Goal: Task Accomplishment & Management: Manage account settings

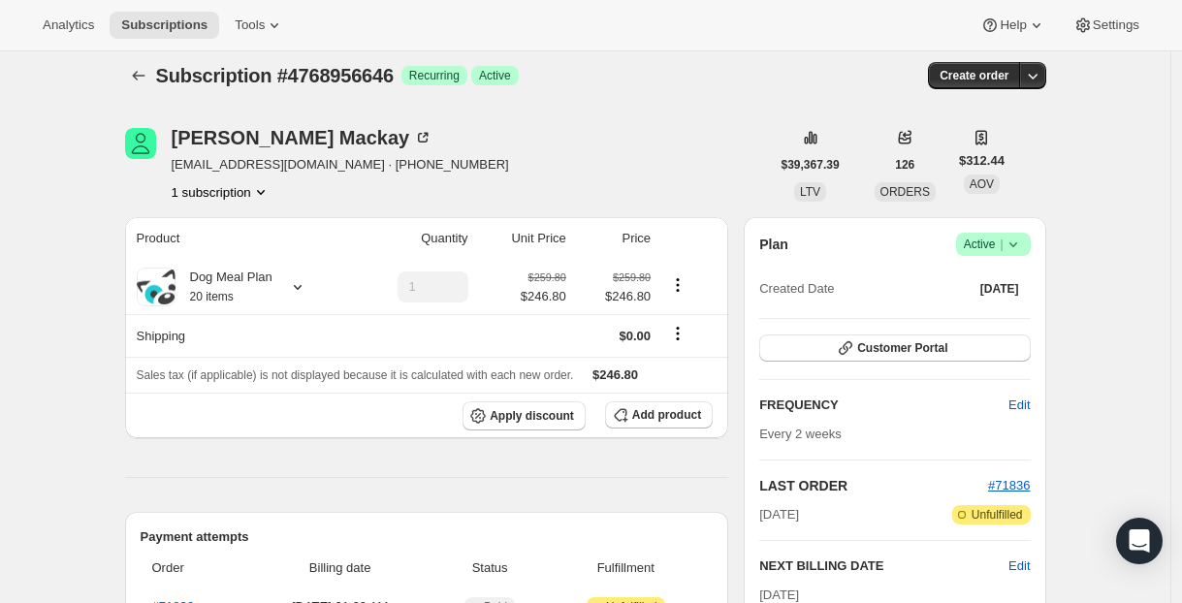
scroll to position [92, 0]
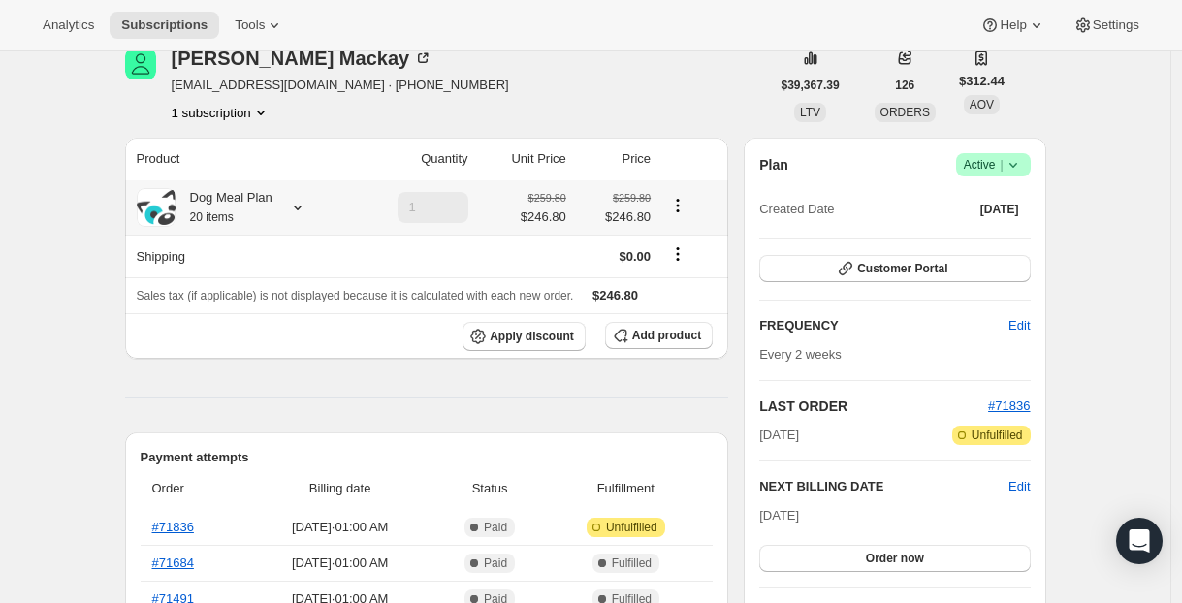
click at [306, 210] on icon at bounding box center [297, 207] width 19 height 19
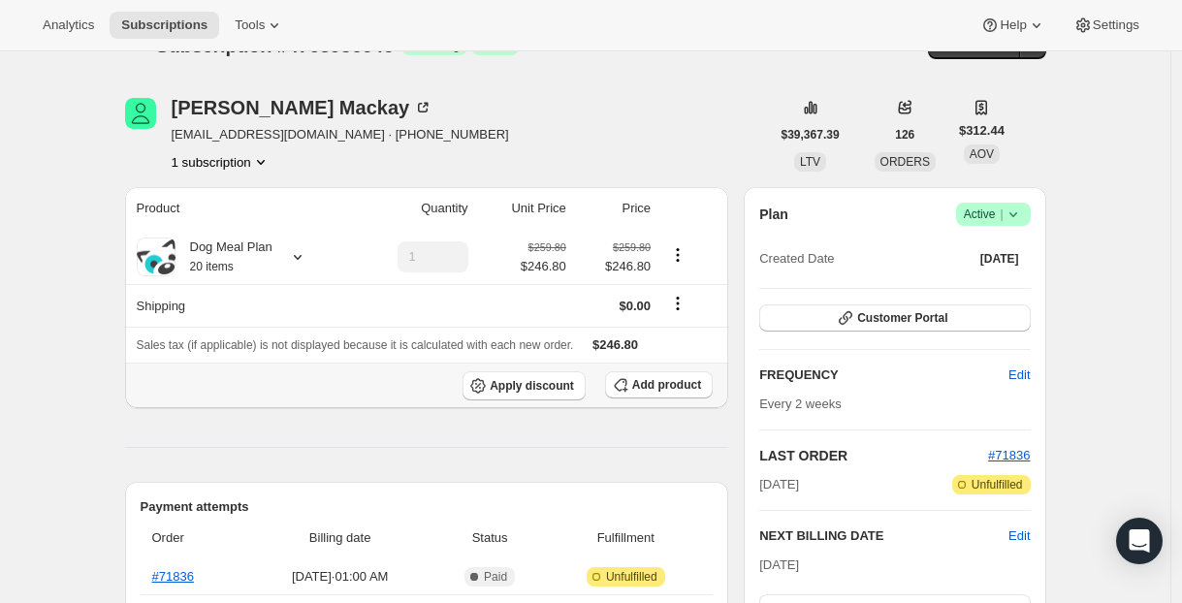
scroll to position [0, 0]
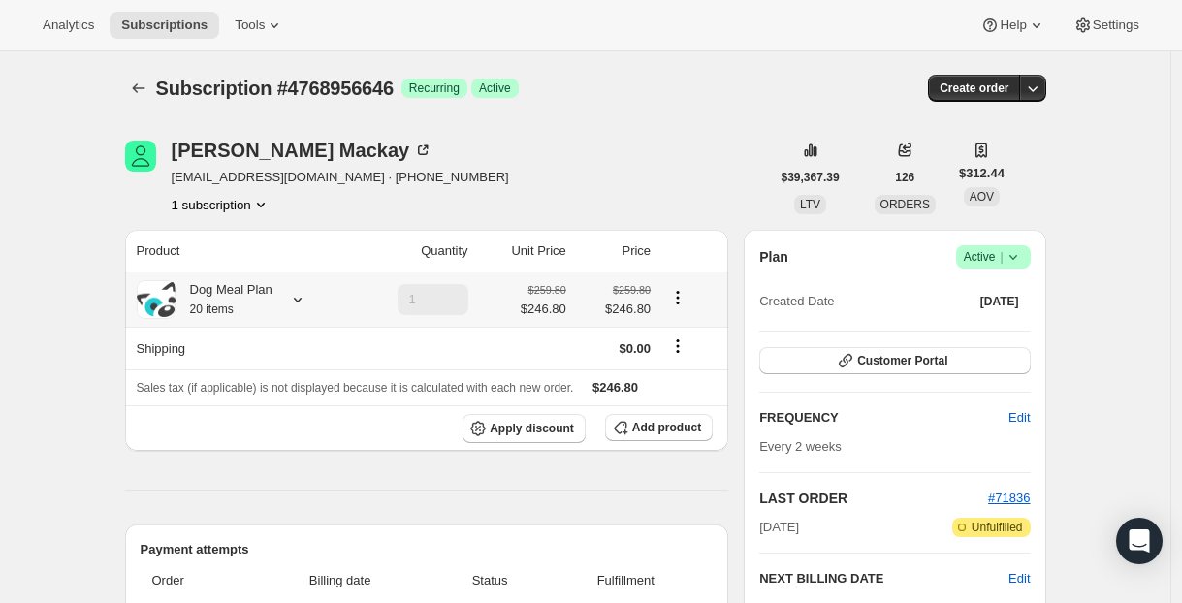
click at [282, 313] on div "Dog Meal Plan 20 items" at bounding box center [241, 299] width 209 height 39
click at [298, 300] on icon at bounding box center [297, 299] width 19 height 19
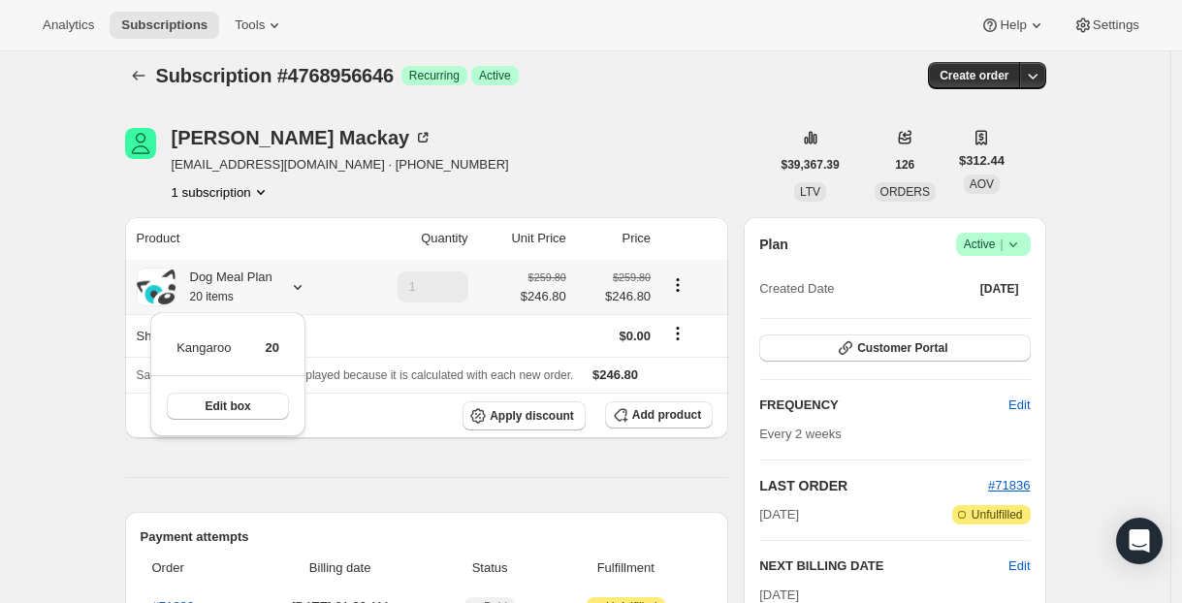
scroll to position [119, 0]
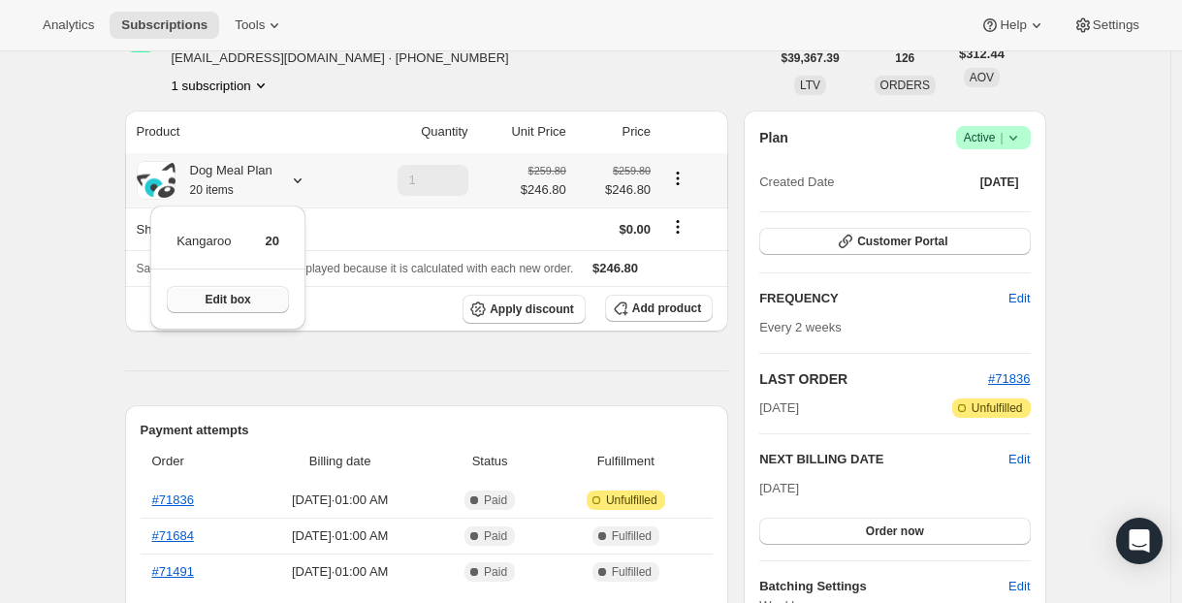
click at [242, 300] on span "Edit box" at bounding box center [228, 300] width 46 height 16
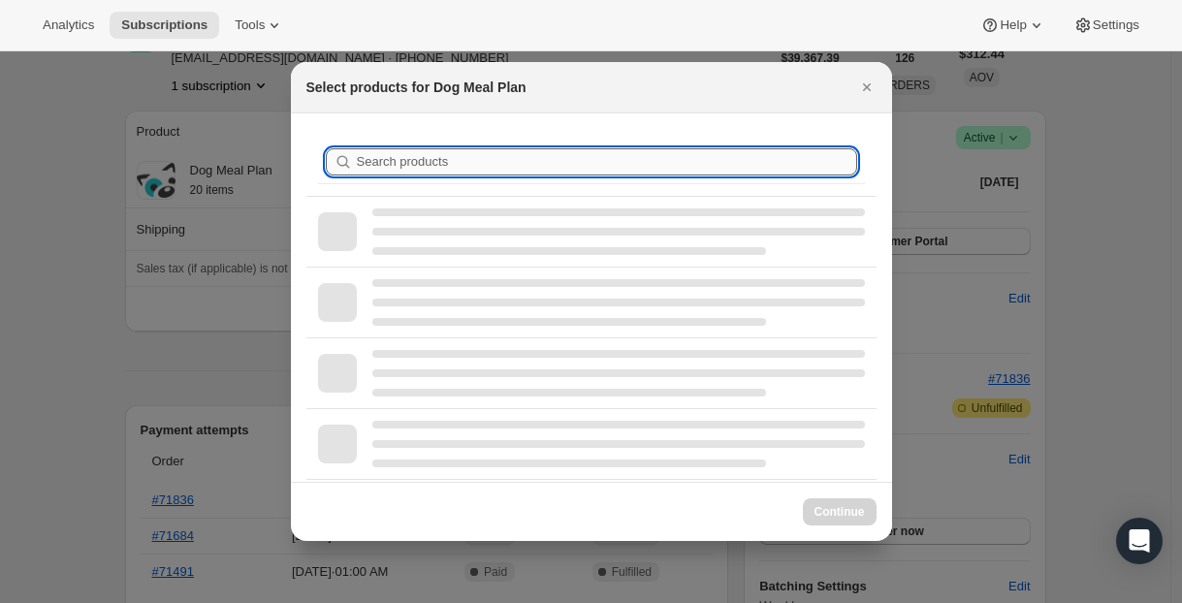
click at [404, 164] on input "Search products" at bounding box center [607, 161] width 500 height 27
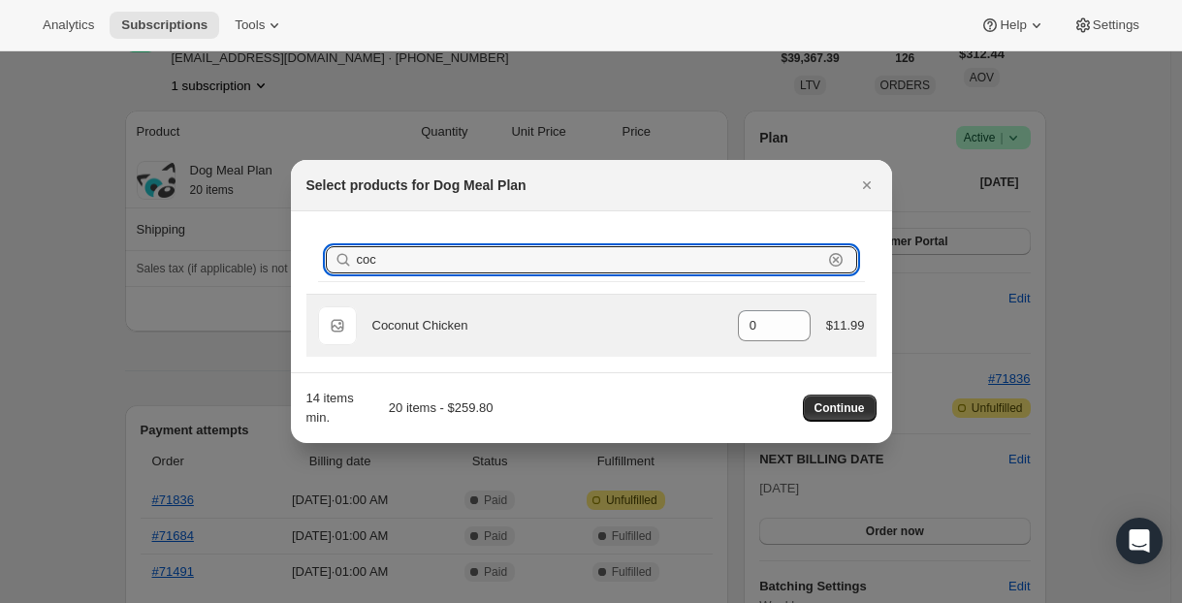
type input "coc"
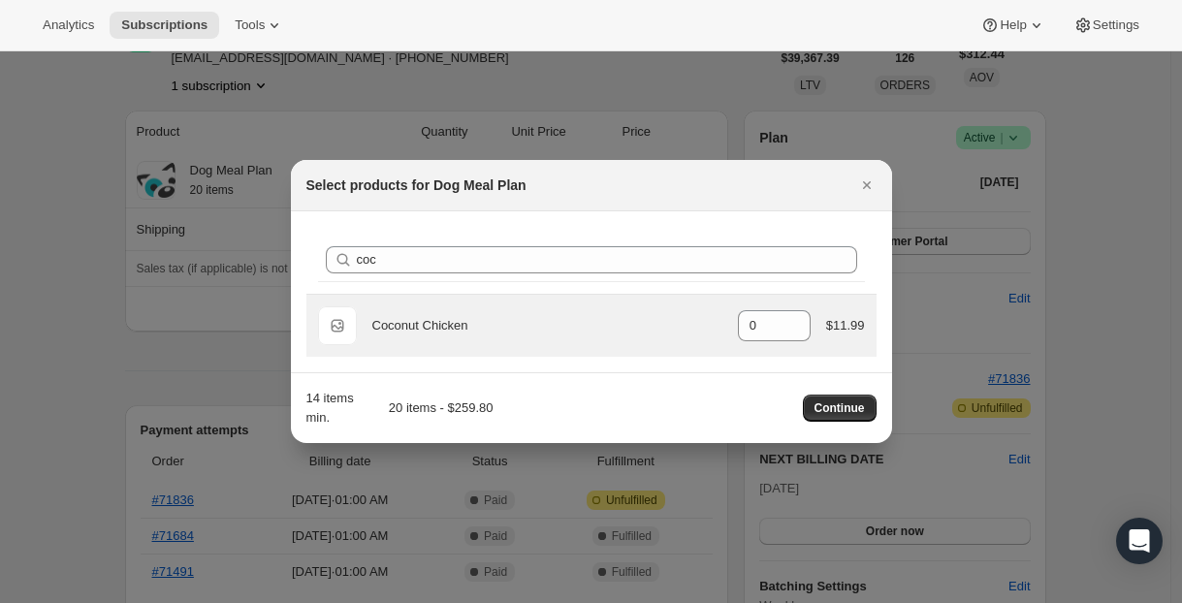
click at [528, 315] on div "Default Title Coconut Chicken gid://shopify/ProductVariant/39967919243440 0 $11…" at bounding box center [591, 325] width 547 height 39
click at [755, 319] on input "0" at bounding box center [760, 325] width 44 height 31
click at [763, 323] on input "0" at bounding box center [760, 325] width 44 height 31
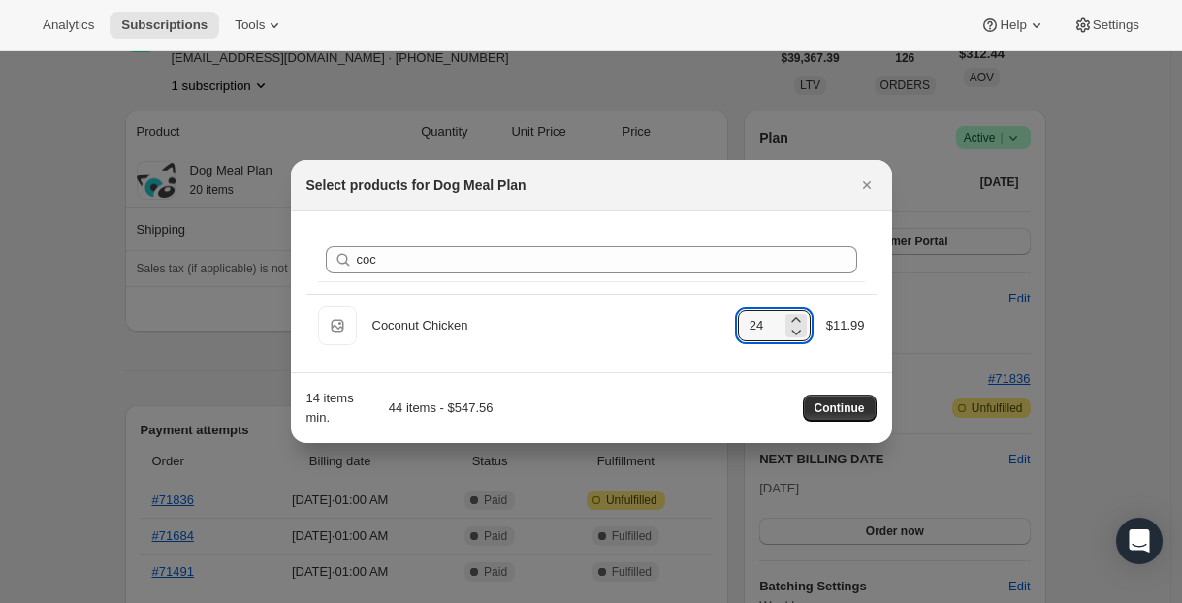
type input "24"
click at [827, 394] on div "14 items min. 44 items - $547.56 Continue" at bounding box center [591, 408] width 570 height 39
click at [825, 407] on span "Continue" at bounding box center [840, 408] width 50 height 16
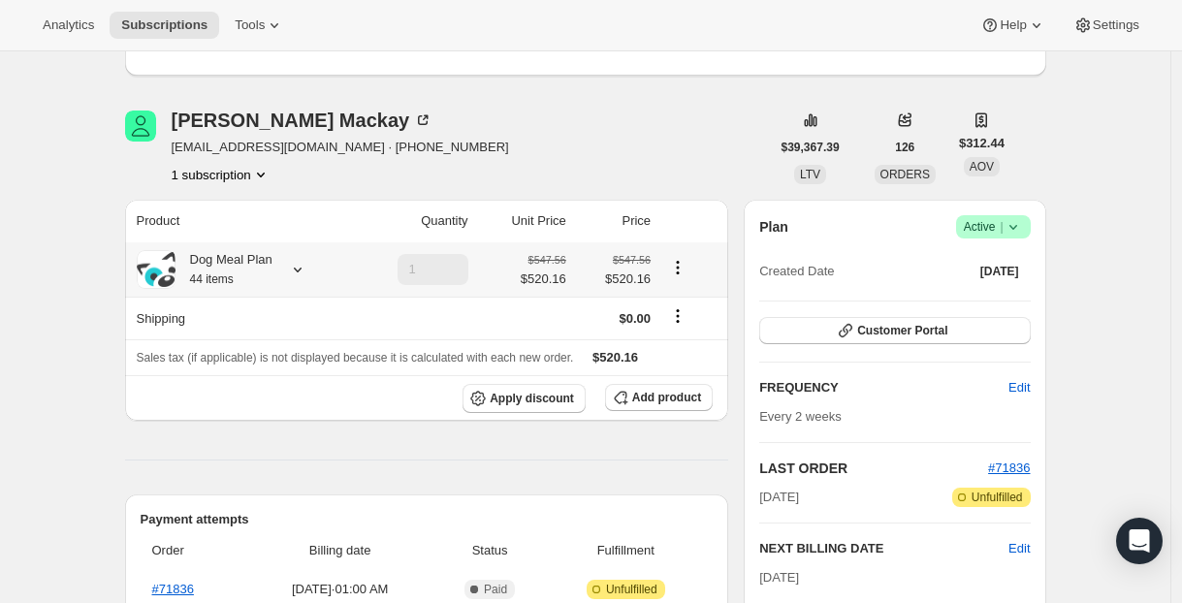
click at [302, 270] on icon at bounding box center [298, 270] width 8 height 5
click at [232, 421] on span "Edit box" at bounding box center [227, 427] width 46 height 16
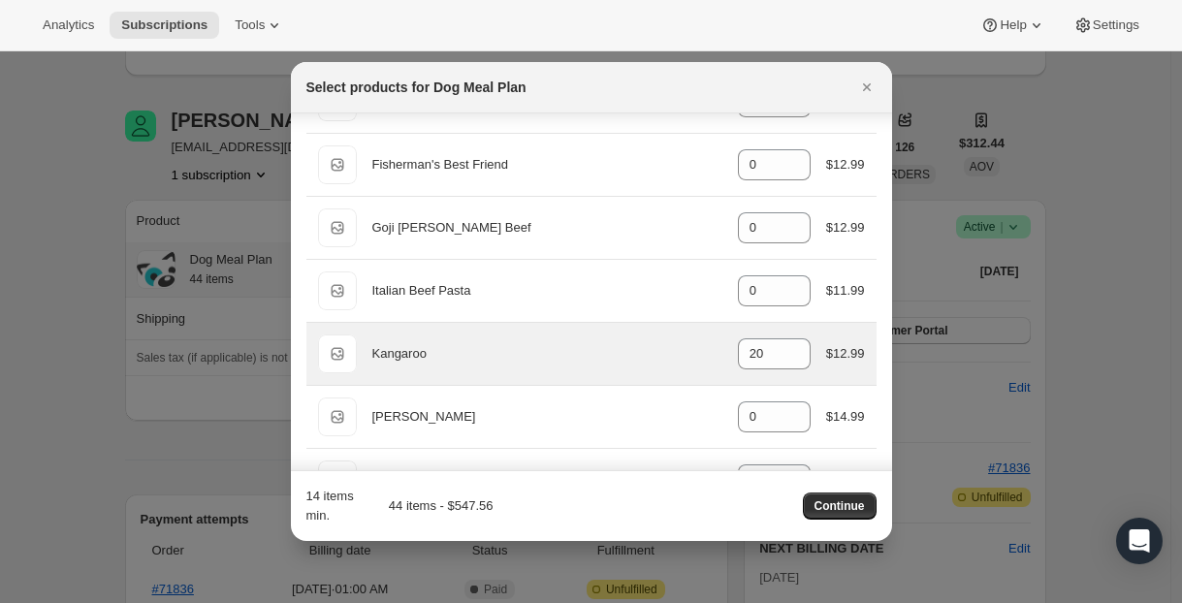
scroll to position [256, 0]
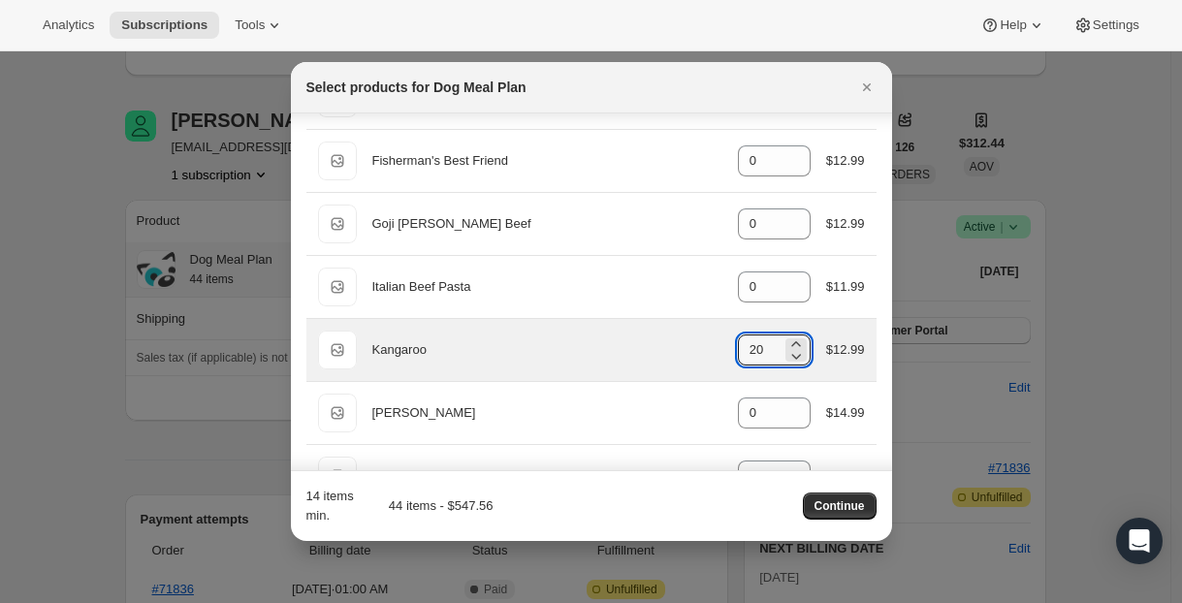
drag, startPoint x: 754, startPoint y: 346, endPoint x: 715, endPoint y: 346, distance: 39.8
click at [715, 346] on div "Default Title Kangaroo gid://shopify/ProductVariant/37166787980 20 $12.99" at bounding box center [591, 350] width 547 height 39
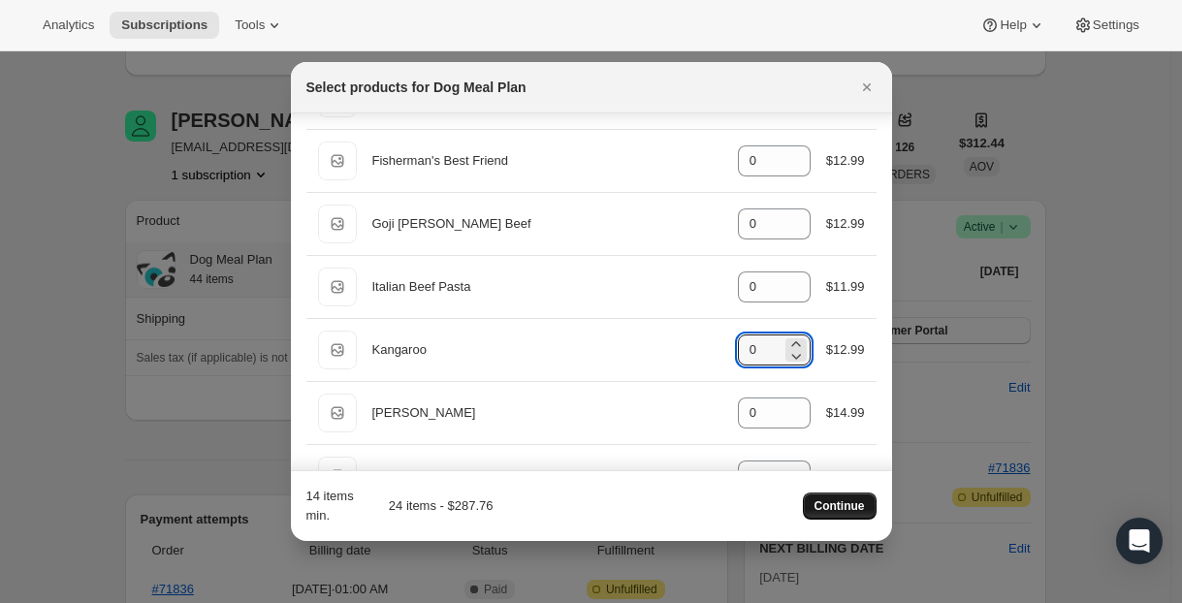
type input "0"
click at [849, 510] on span "Continue" at bounding box center [840, 506] width 50 height 16
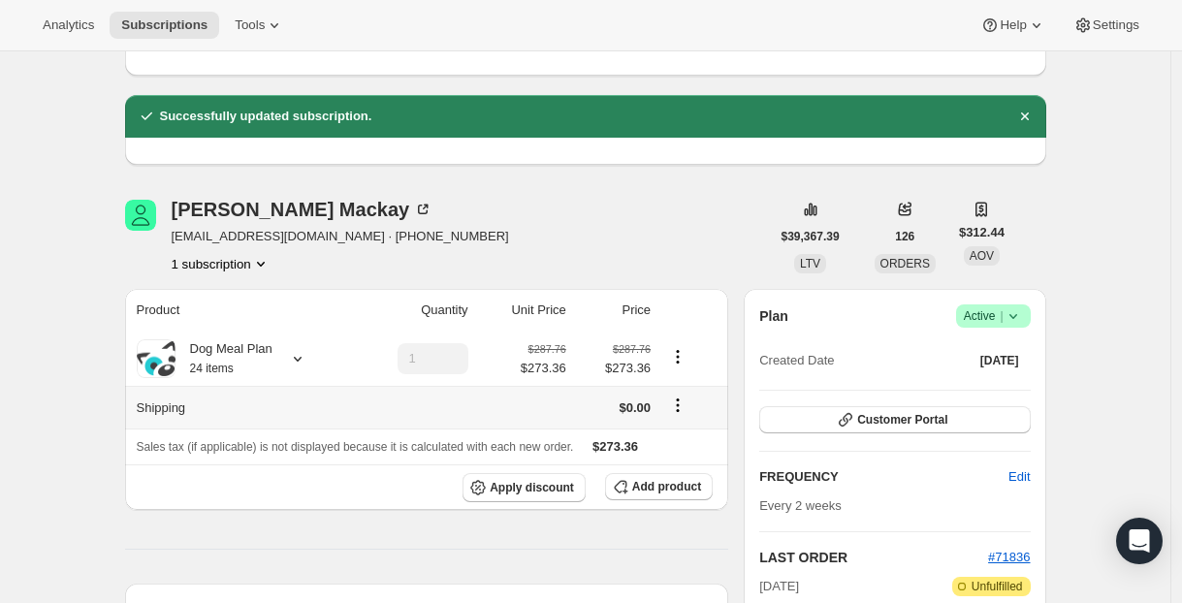
scroll to position [123, 0]
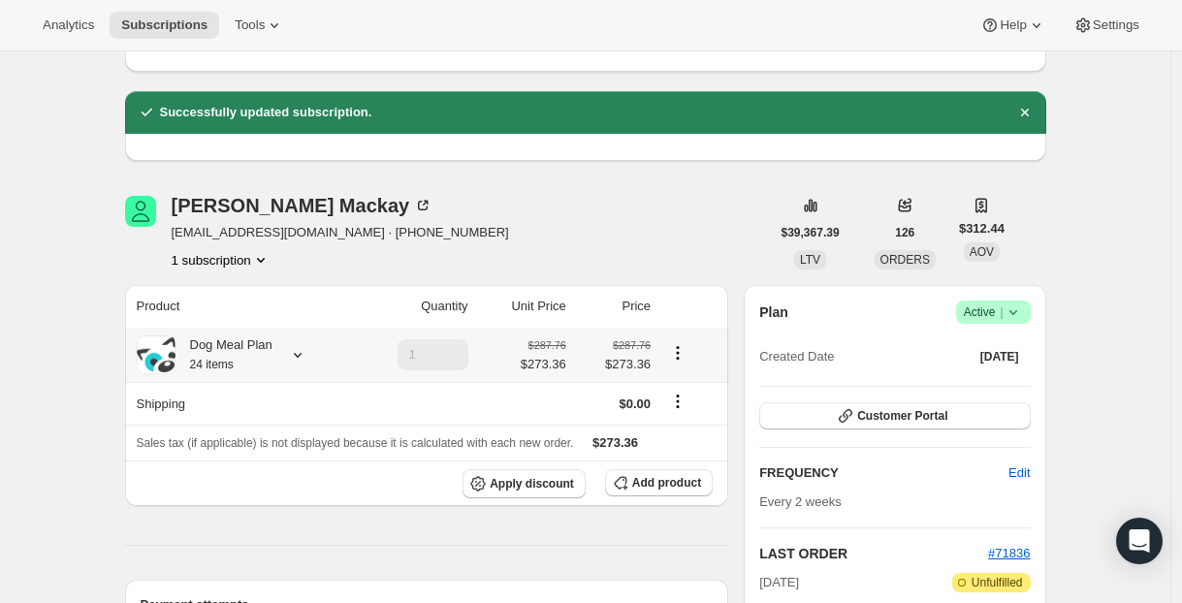
click at [302, 357] on icon at bounding box center [298, 355] width 8 height 5
click at [305, 353] on icon at bounding box center [297, 354] width 19 height 19
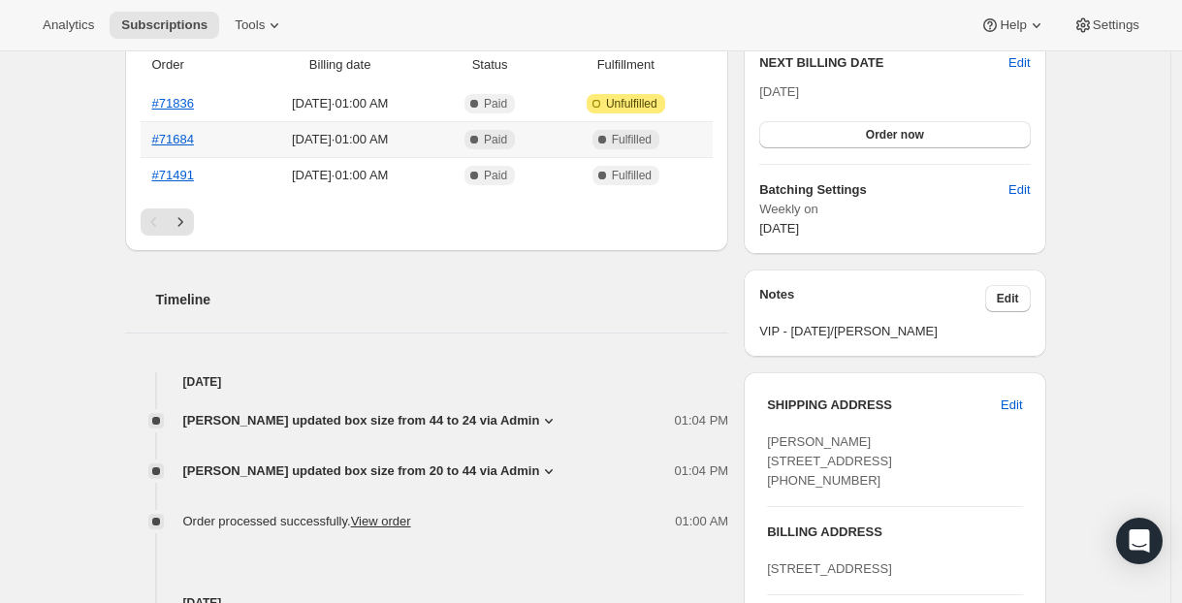
scroll to position [805, 0]
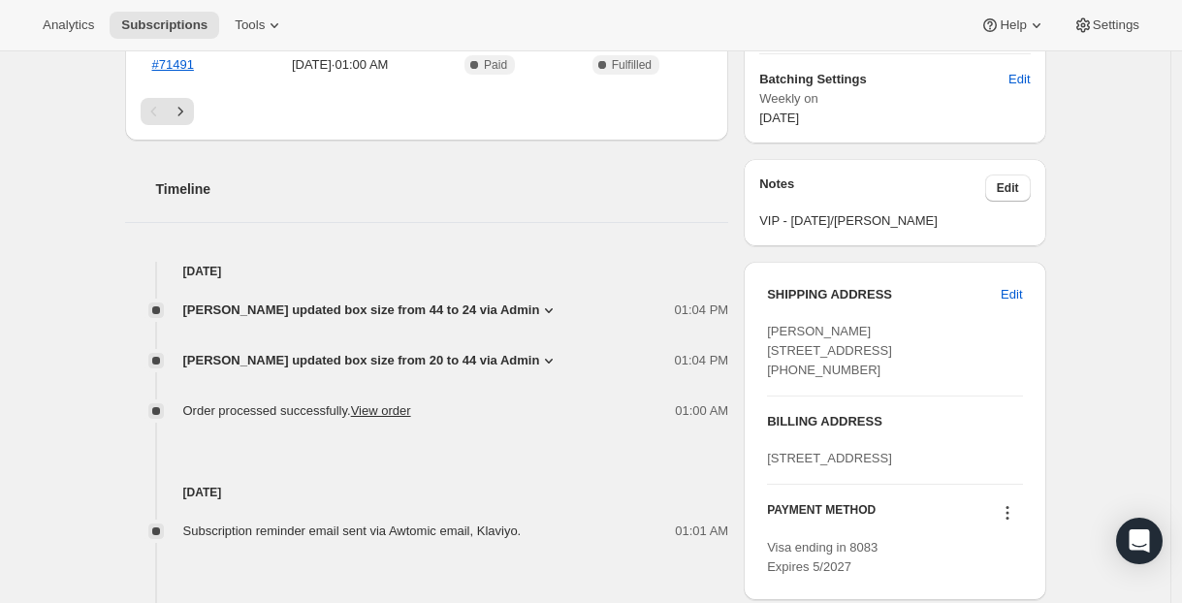
click at [539, 313] on icon at bounding box center [548, 310] width 19 height 19
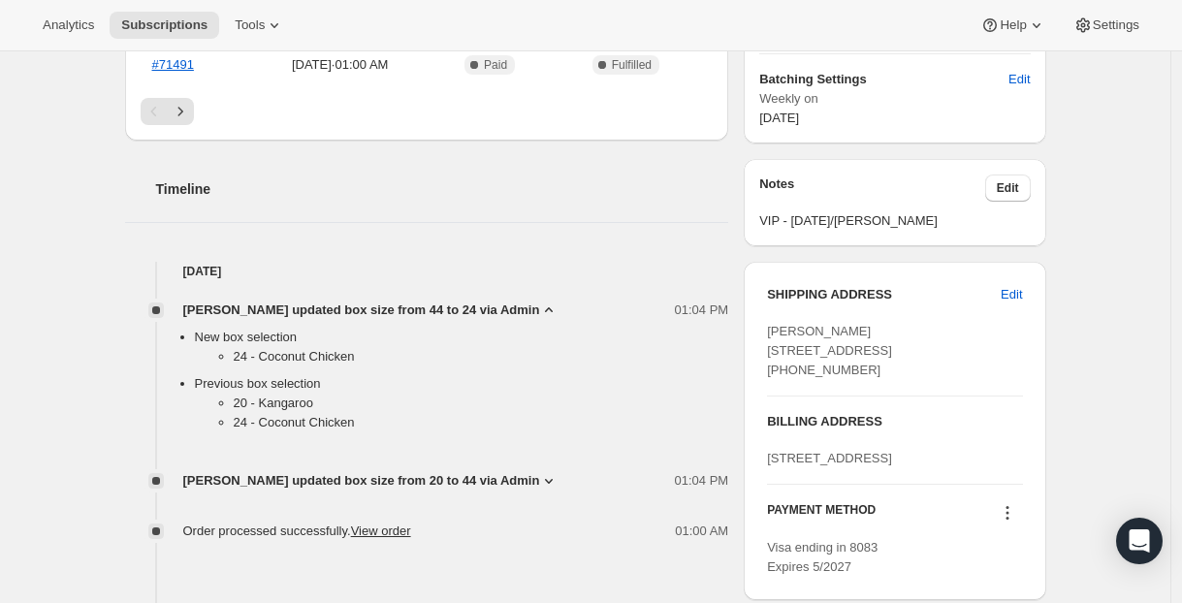
click at [488, 477] on span "Celia Gatto updated box size from 20 to 44 via Admin" at bounding box center [361, 480] width 357 height 19
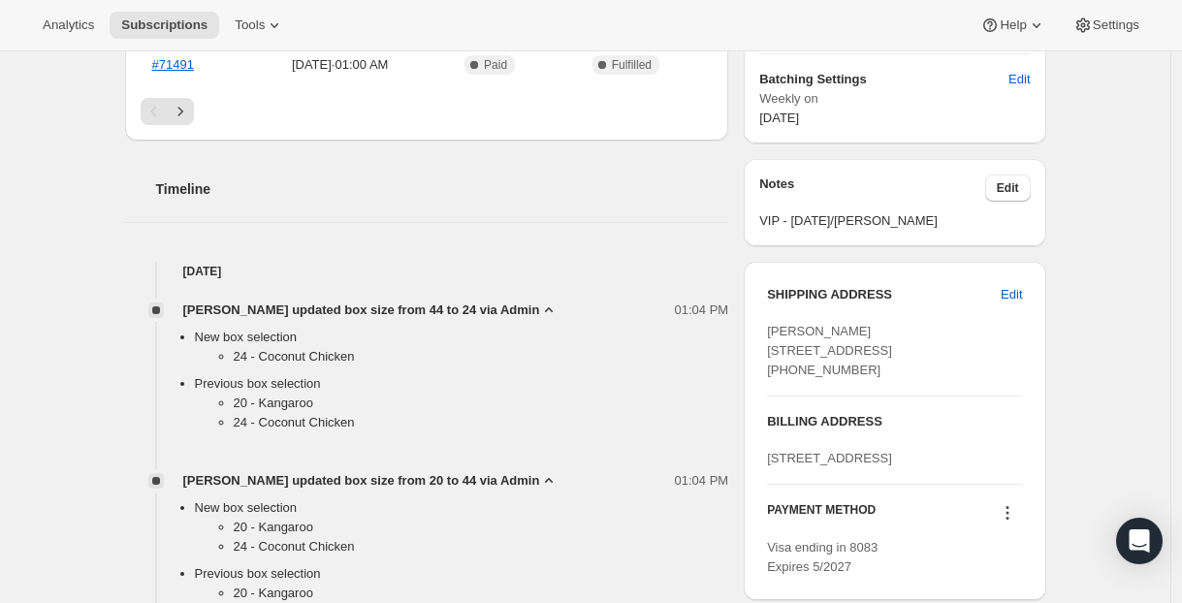
click at [483, 470] on div "Celia Gatto updated box size from 44 to 24 via Admin 01:04 PM New box selection…" at bounding box center [427, 471] width 604 height 380
click at [493, 473] on span "Celia Gatto updated box size from 20 to 44 via Admin" at bounding box center [361, 480] width 357 height 19
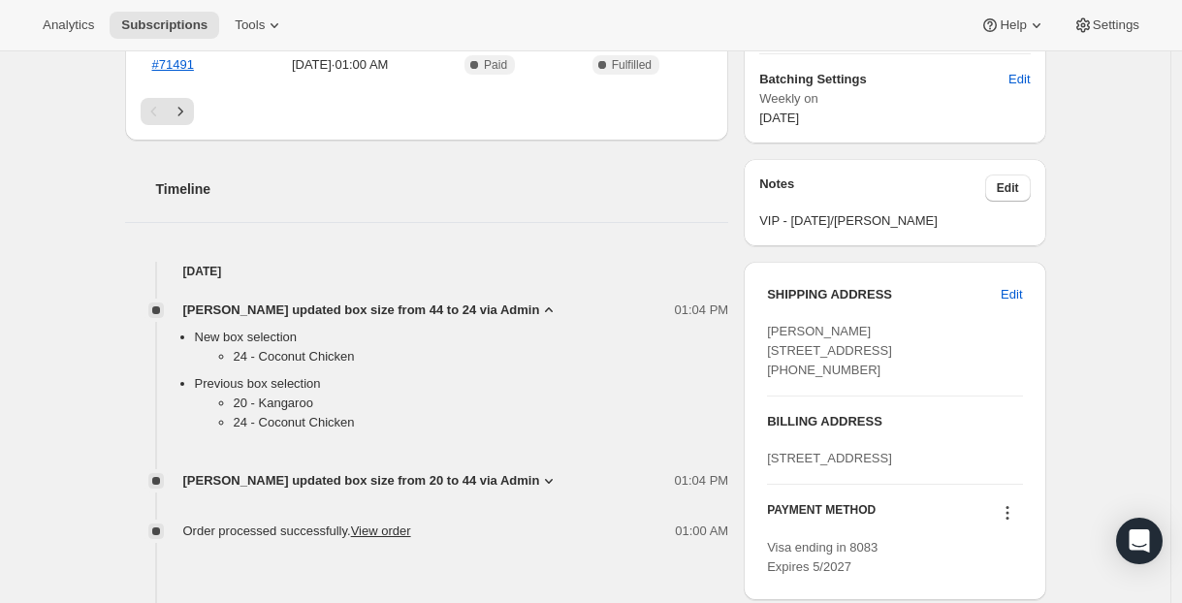
click at [492, 333] on li "New box selection 24 - Coconut Chicken" at bounding box center [462, 351] width 534 height 47
click at [461, 306] on span "Celia Gatto updated box size from 44 to 24 via Admin" at bounding box center [361, 310] width 357 height 19
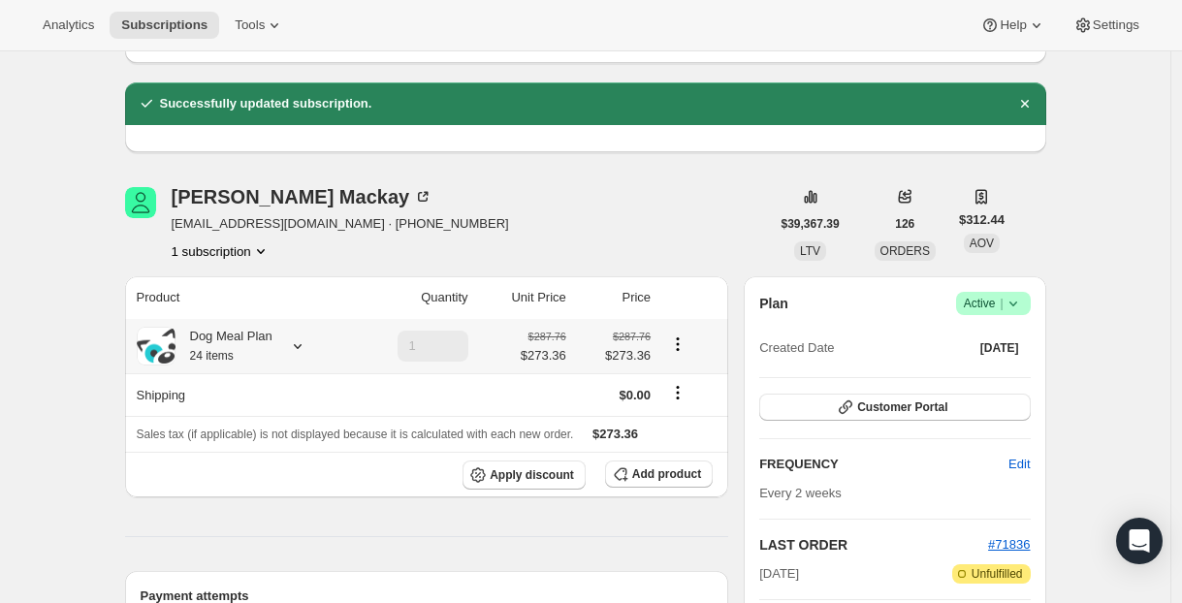
scroll to position [250, 0]
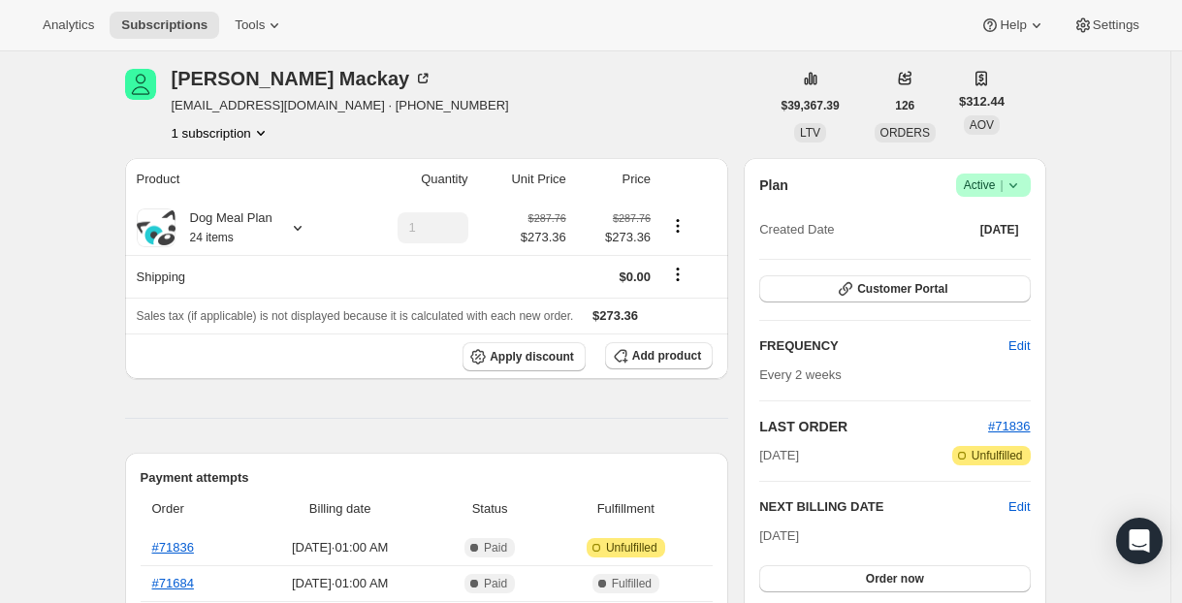
click at [303, 225] on icon at bounding box center [297, 227] width 19 height 19
click at [239, 136] on button "1 subscription" at bounding box center [221, 132] width 99 height 19
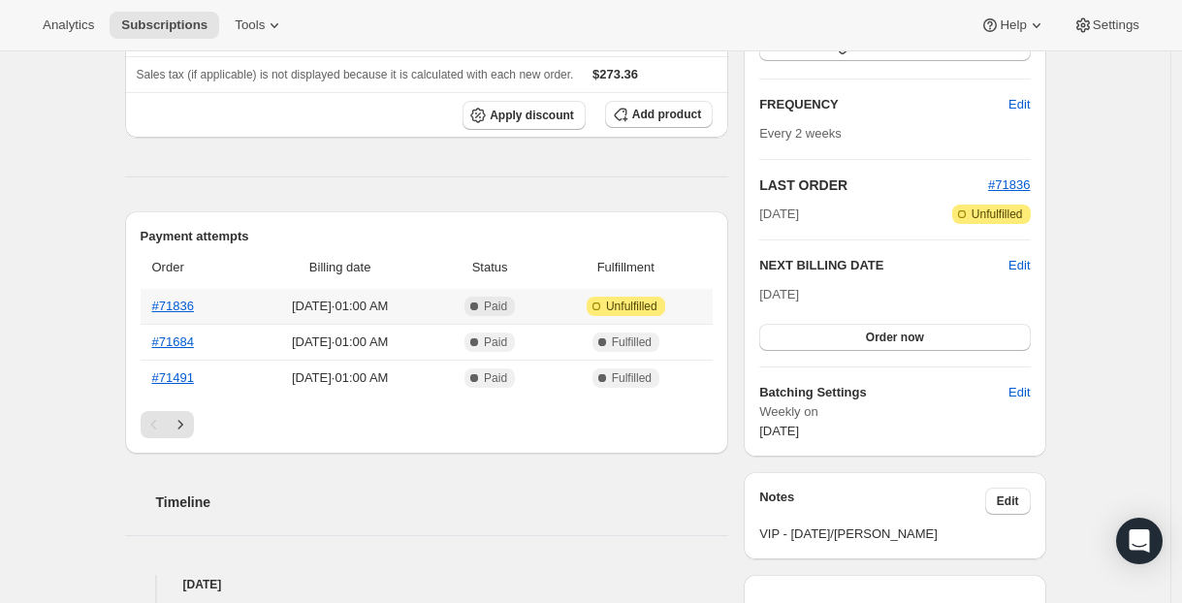
scroll to position [313, 0]
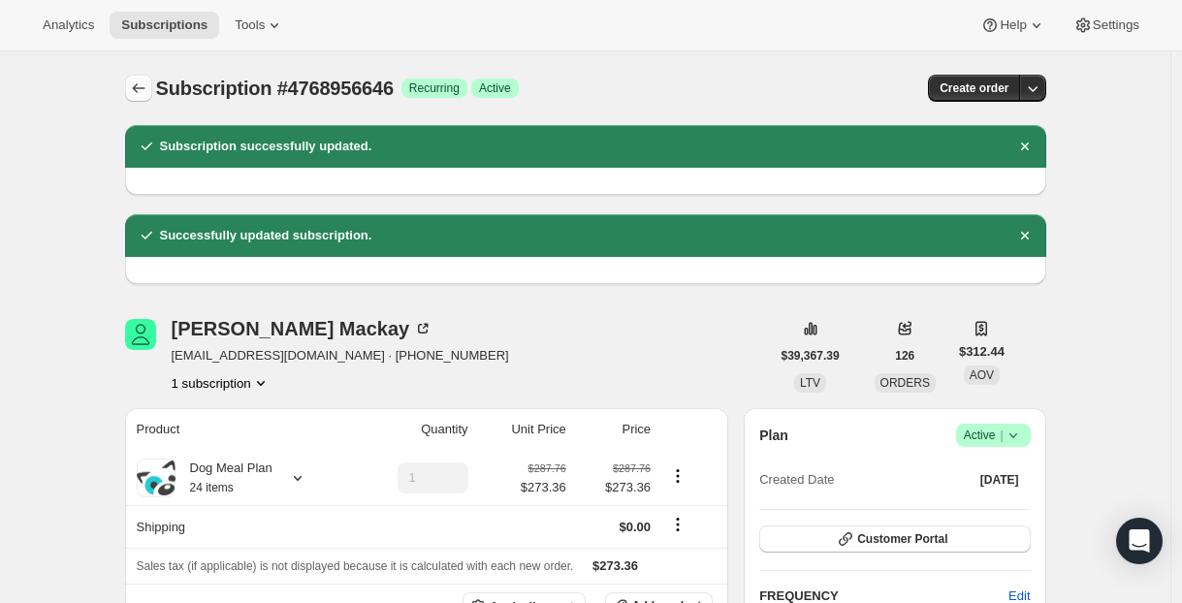
click at [152, 87] on button "Subscriptions" at bounding box center [138, 88] width 27 height 27
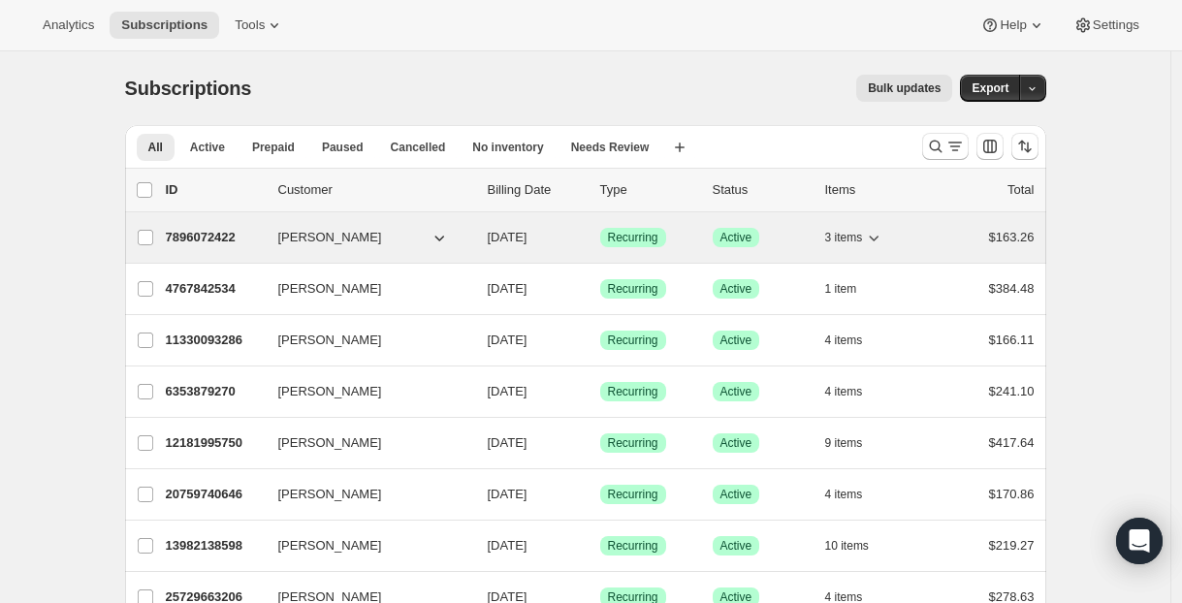
scroll to position [57, 0]
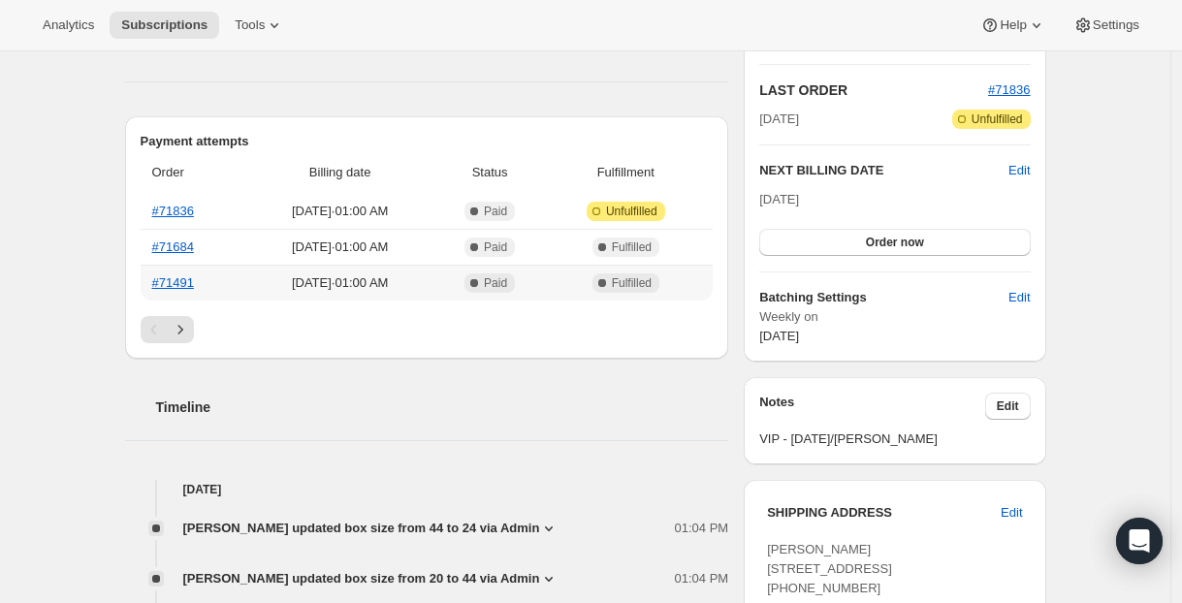
scroll to position [522, 0]
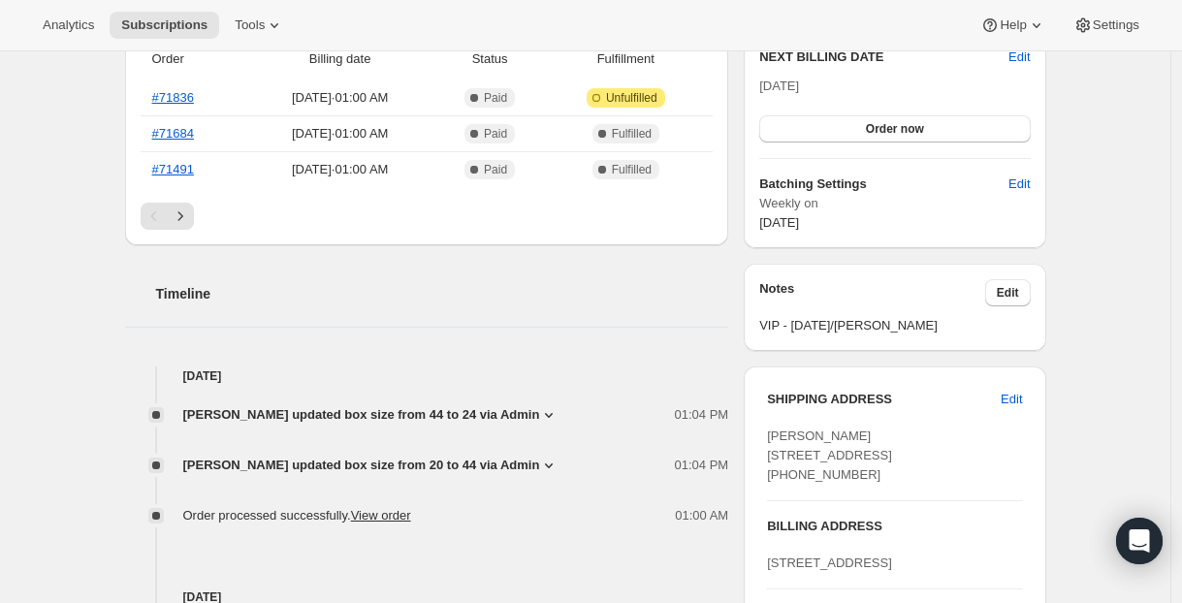
click at [190, 226] on icon "Next" at bounding box center [180, 216] width 19 height 19
click at [164, 220] on icon "Previous" at bounding box center [153, 216] width 19 height 19
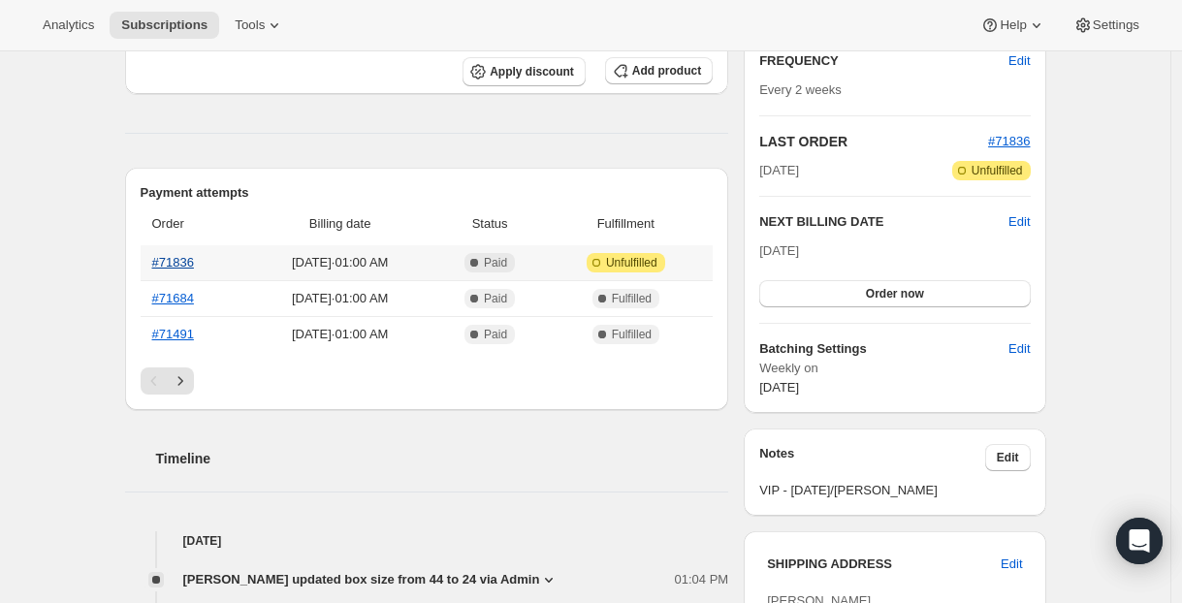
click at [192, 259] on link "#71836" at bounding box center [173, 262] width 42 height 15
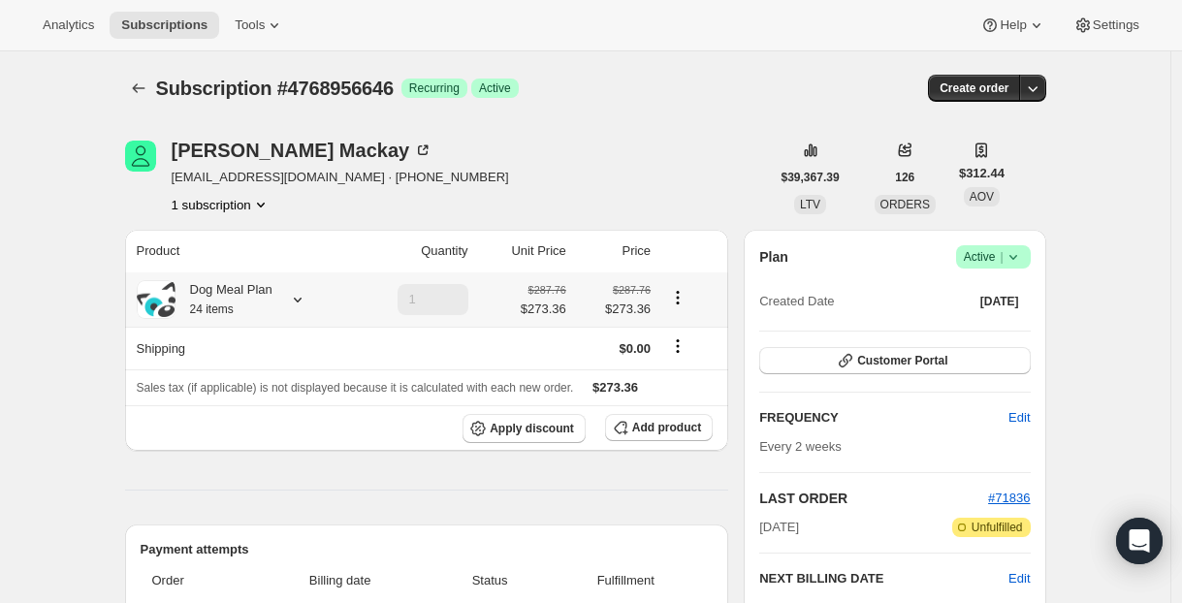
click at [256, 304] on div "Dog Meal Plan 24 items" at bounding box center [224, 299] width 97 height 39
click at [257, 304] on div "Dog Meal Plan 24 items" at bounding box center [224, 299] width 97 height 39
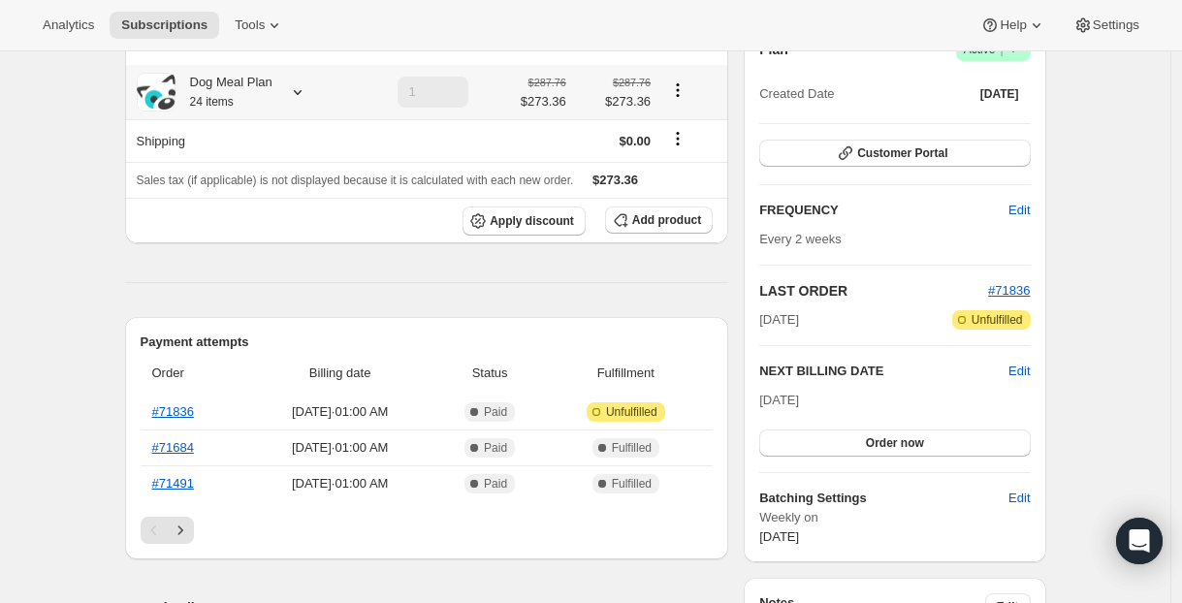
scroll to position [379, 0]
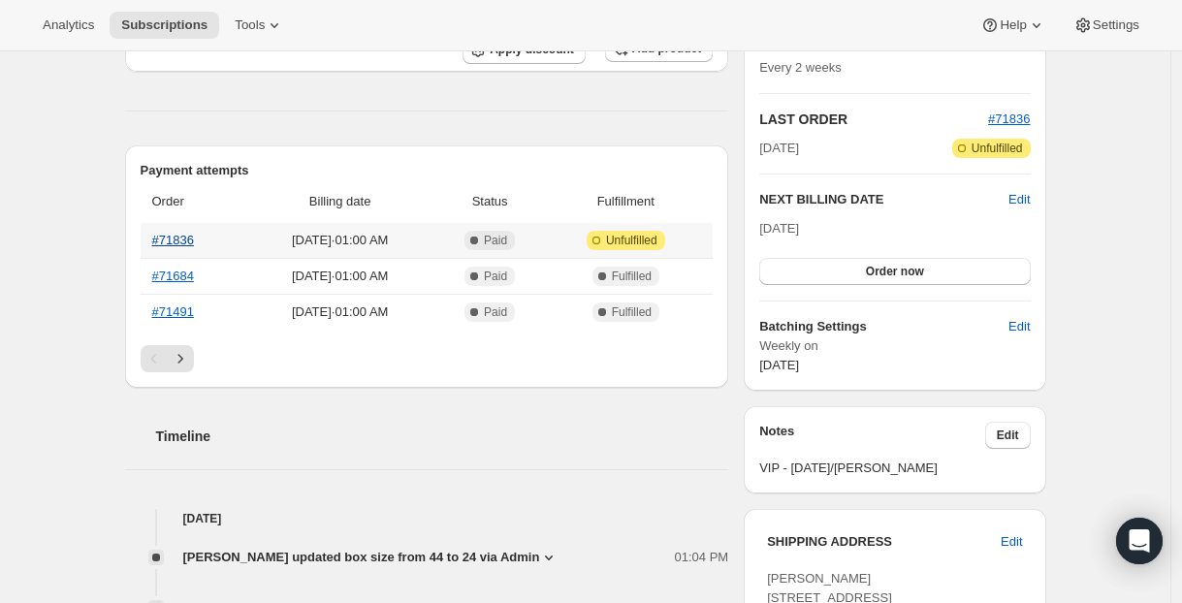
click at [186, 240] on link "#71836" at bounding box center [173, 240] width 42 height 15
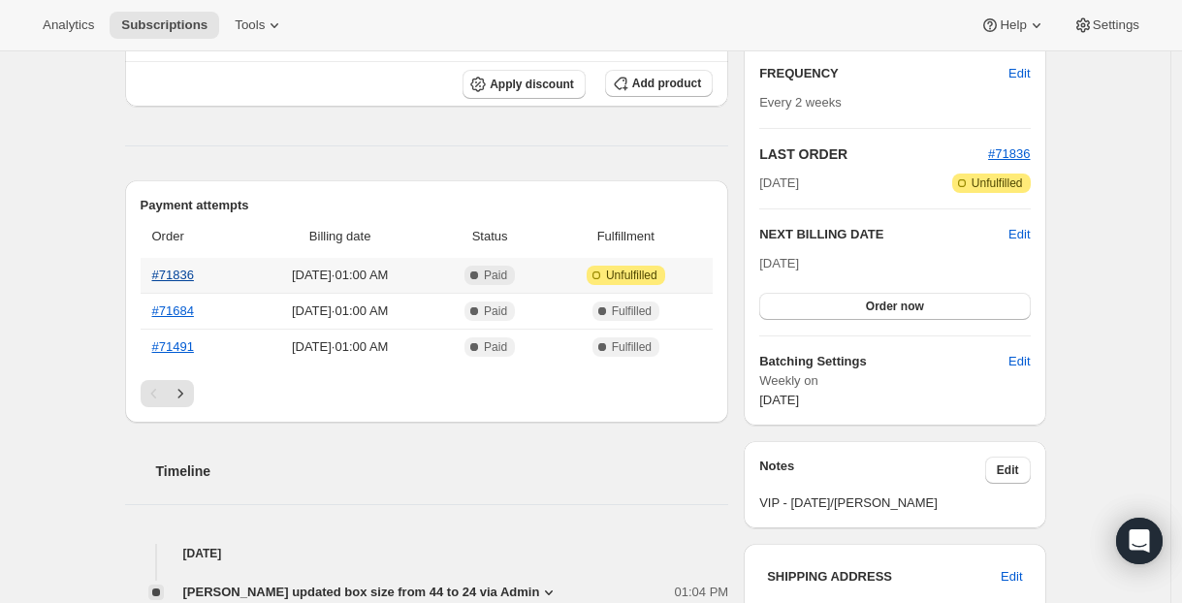
click at [177, 279] on link "#71836" at bounding box center [173, 275] width 42 height 15
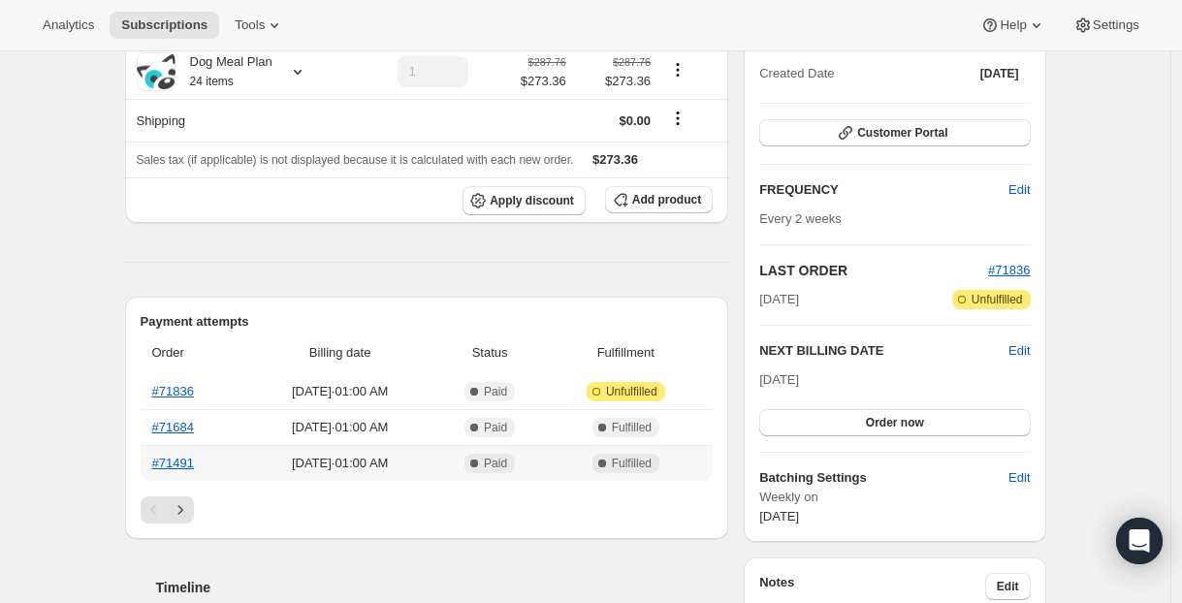
scroll to position [93, 0]
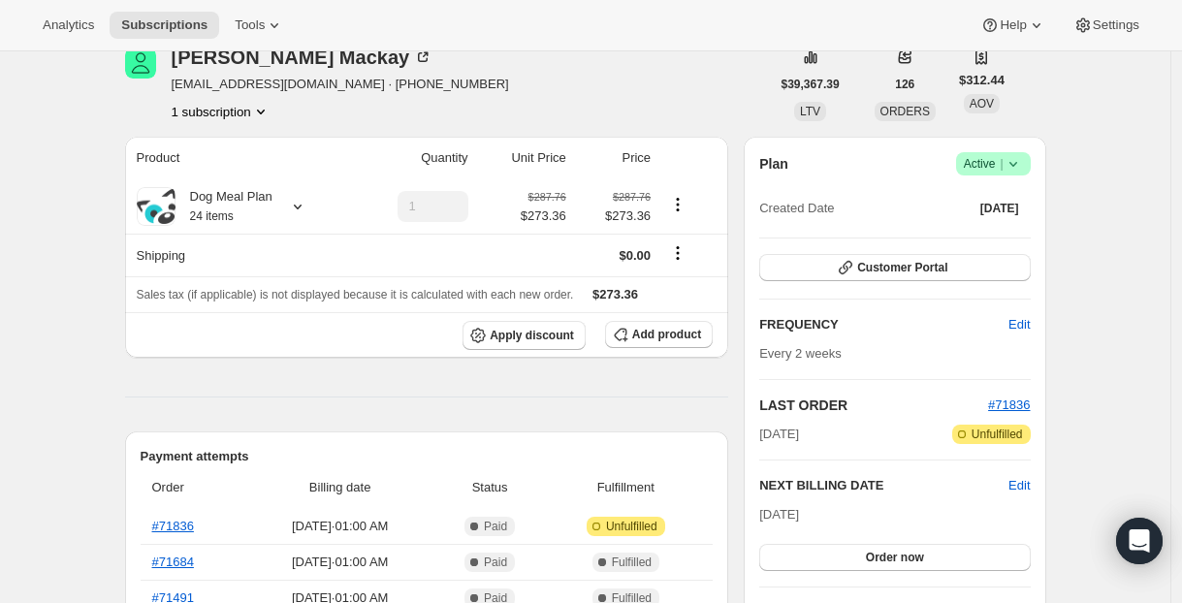
click at [237, 117] on button "1 subscription" at bounding box center [221, 111] width 99 height 19
click at [251, 111] on icon "Product actions" at bounding box center [260, 111] width 19 height 19
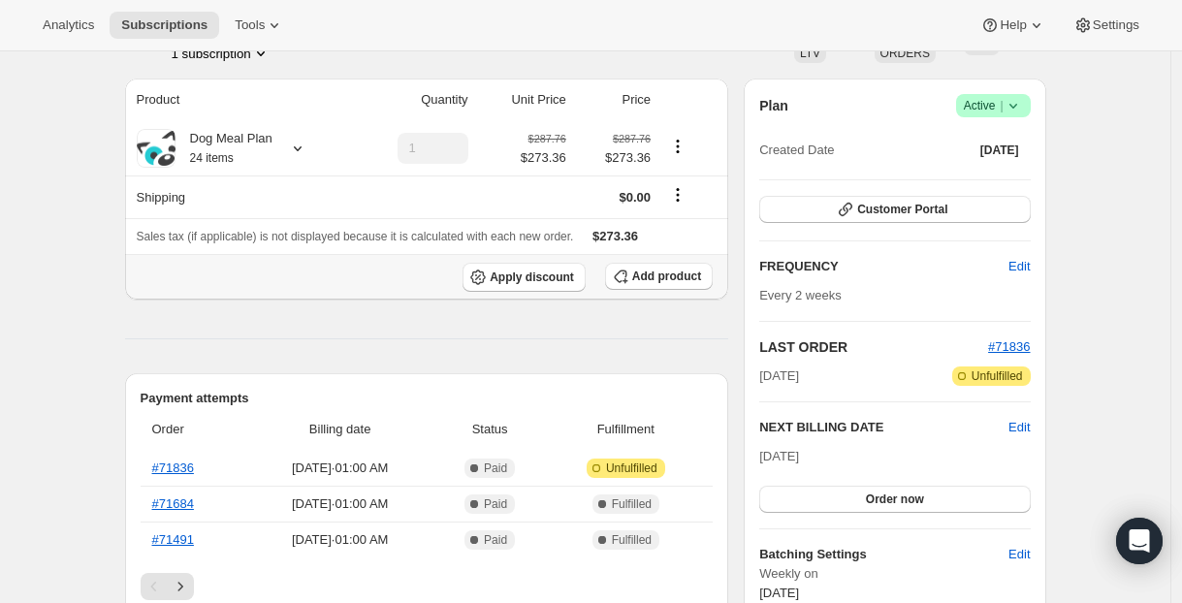
scroll to position [0, 0]
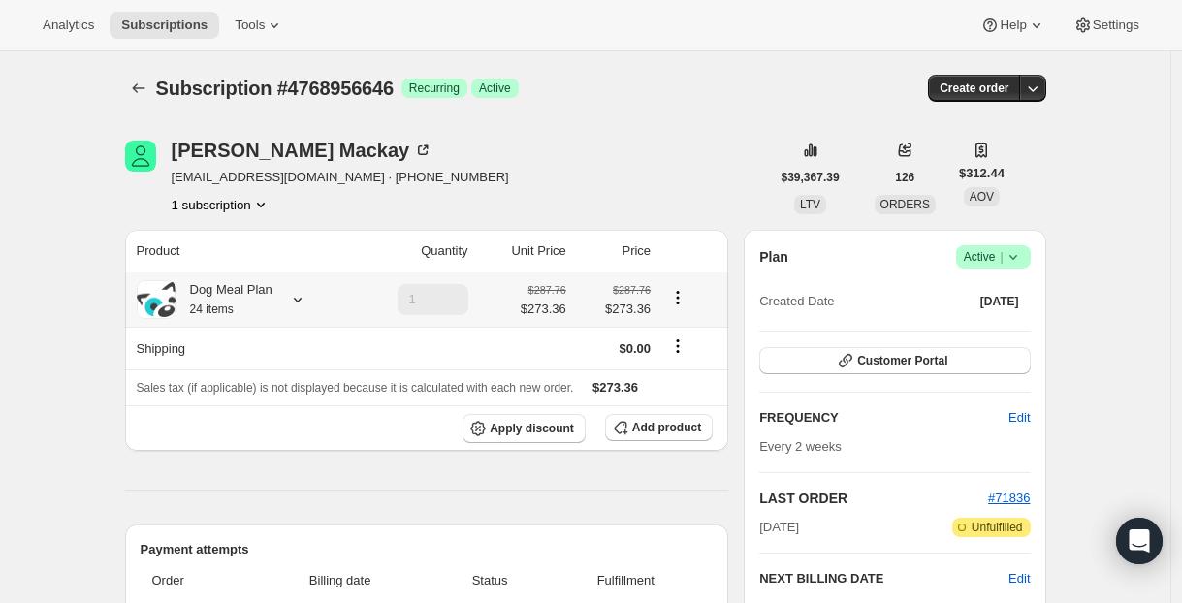
click at [688, 302] on icon "Product actions" at bounding box center [677, 297] width 19 height 19
click at [304, 303] on icon at bounding box center [297, 299] width 19 height 19
click at [302, 301] on icon at bounding box center [298, 300] width 8 height 5
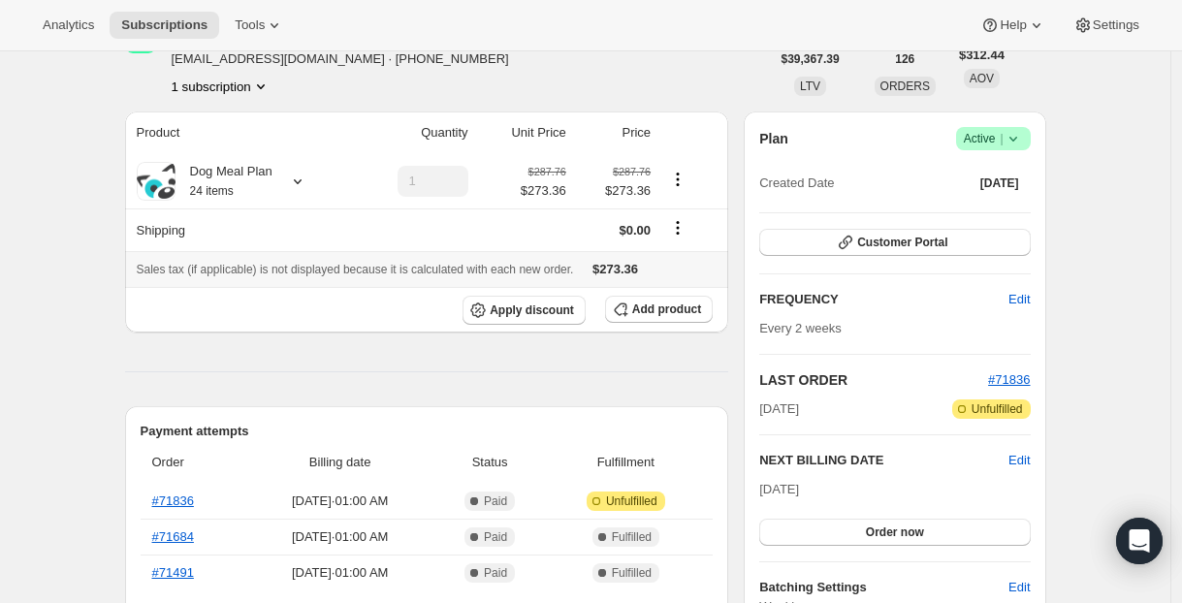
scroll to position [236, 0]
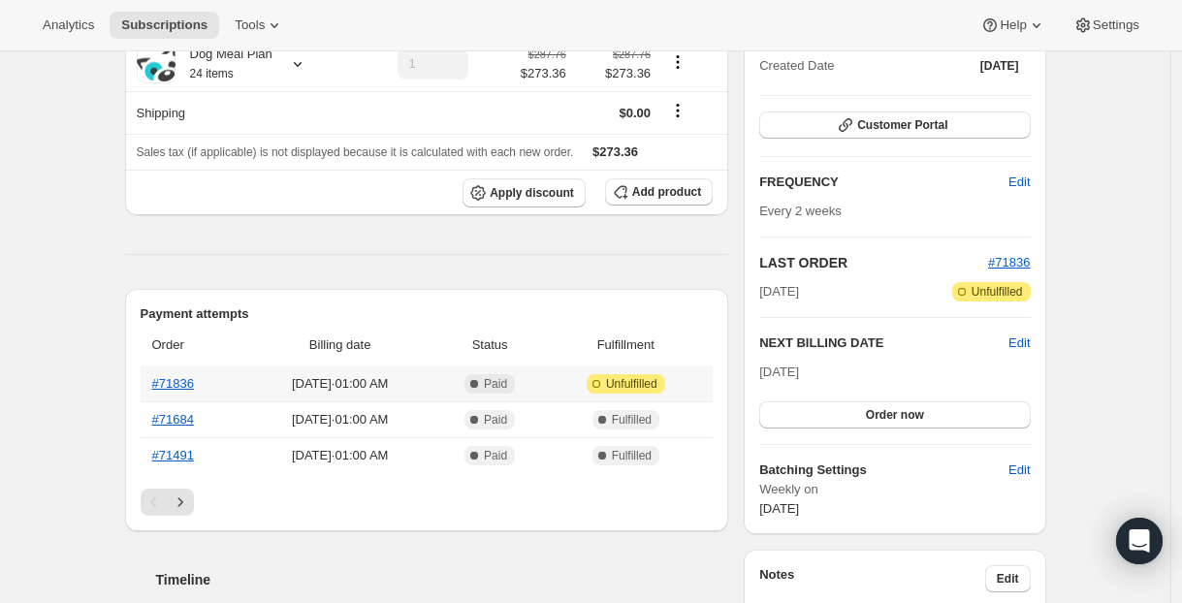
click at [618, 387] on span "Unfulfilled" at bounding box center [631, 384] width 51 height 16
click at [361, 380] on span "Aug 14, 2025 · 01:00 AM" at bounding box center [340, 383] width 178 height 19
click at [192, 380] on link "#71836" at bounding box center [173, 383] width 42 height 15
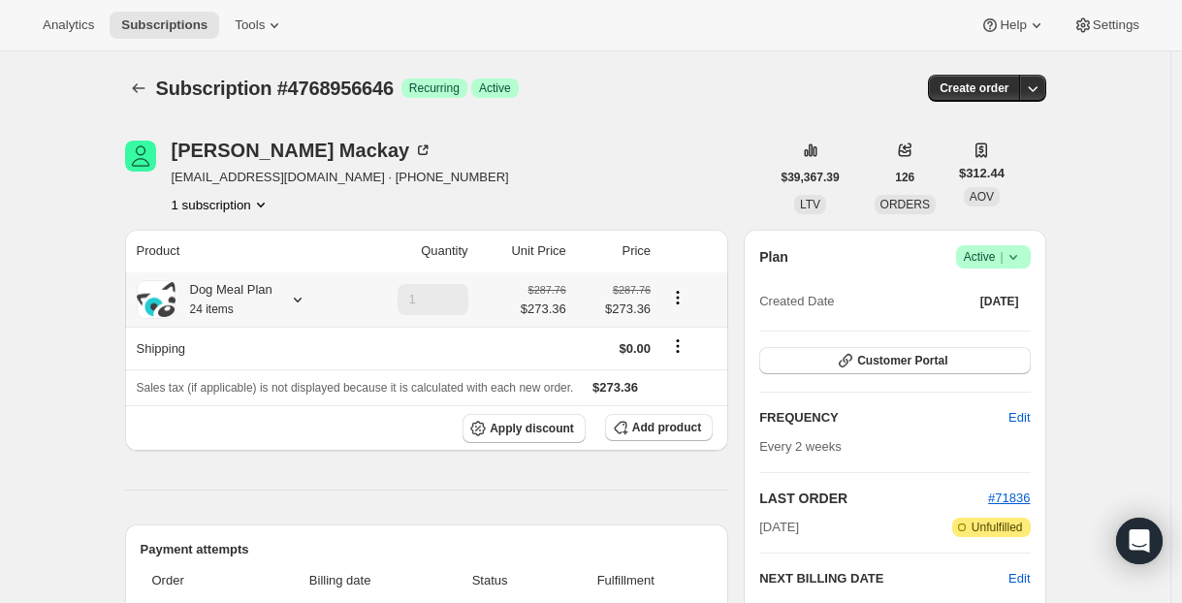
click at [294, 290] on div "Dog Meal Plan 24 items" at bounding box center [241, 299] width 209 height 39
click at [299, 298] on icon at bounding box center [297, 299] width 19 height 19
click at [298, 298] on icon at bounding box center [297, 299] width 19 height 19
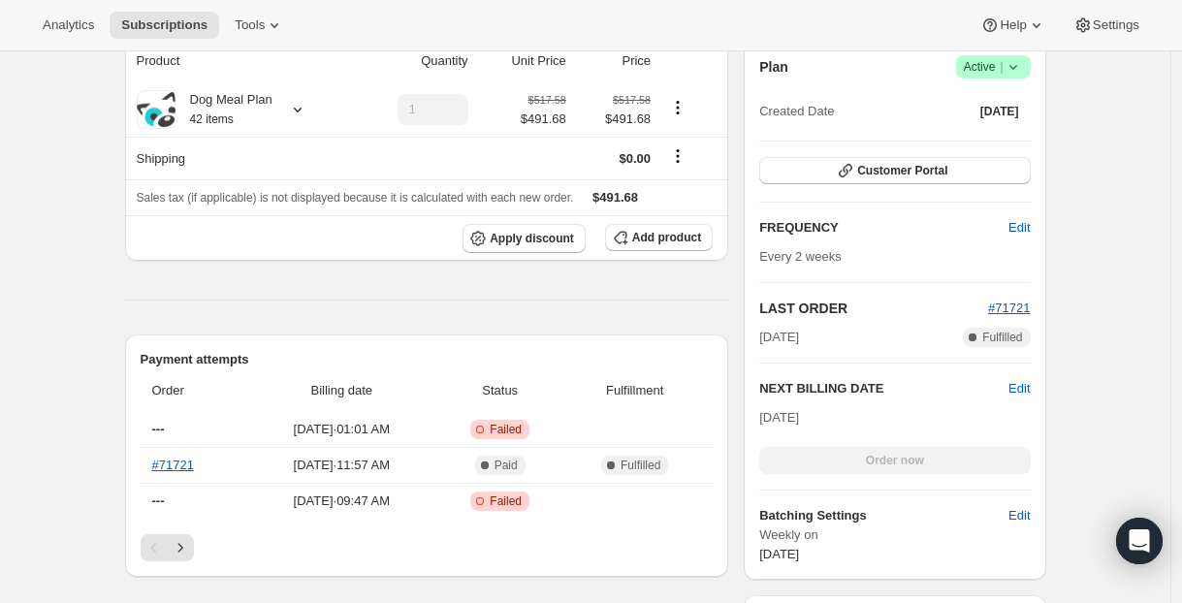
scroll to position [387, 0]
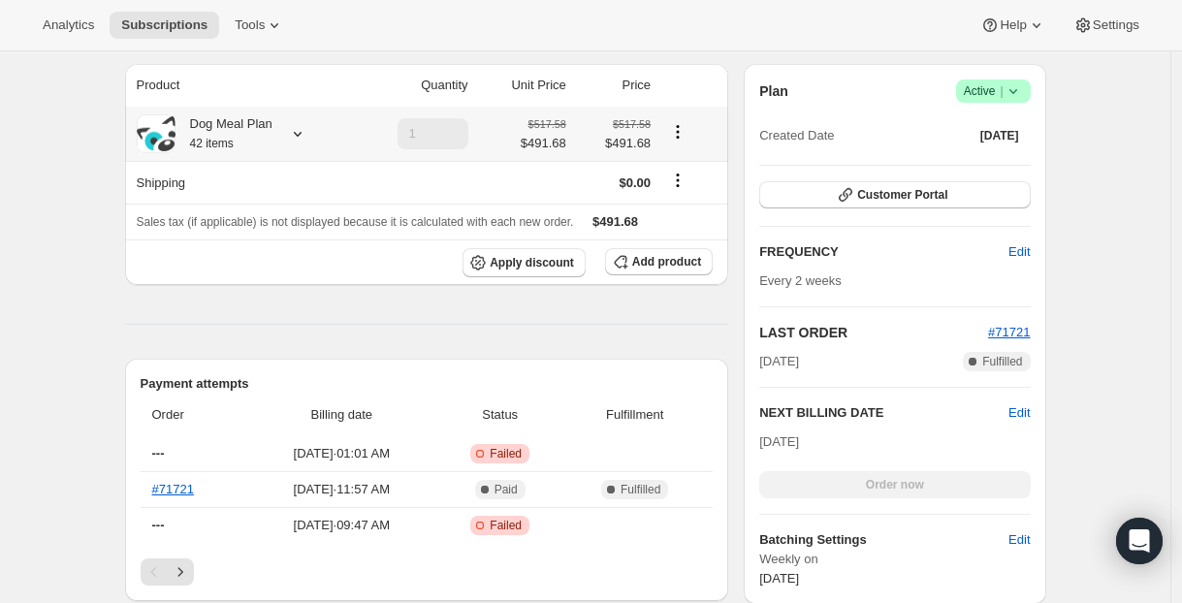
click at [264, 136] on div "Dog Meal Plan 42 items" at bounding box center [224, 133] width 97 height 39
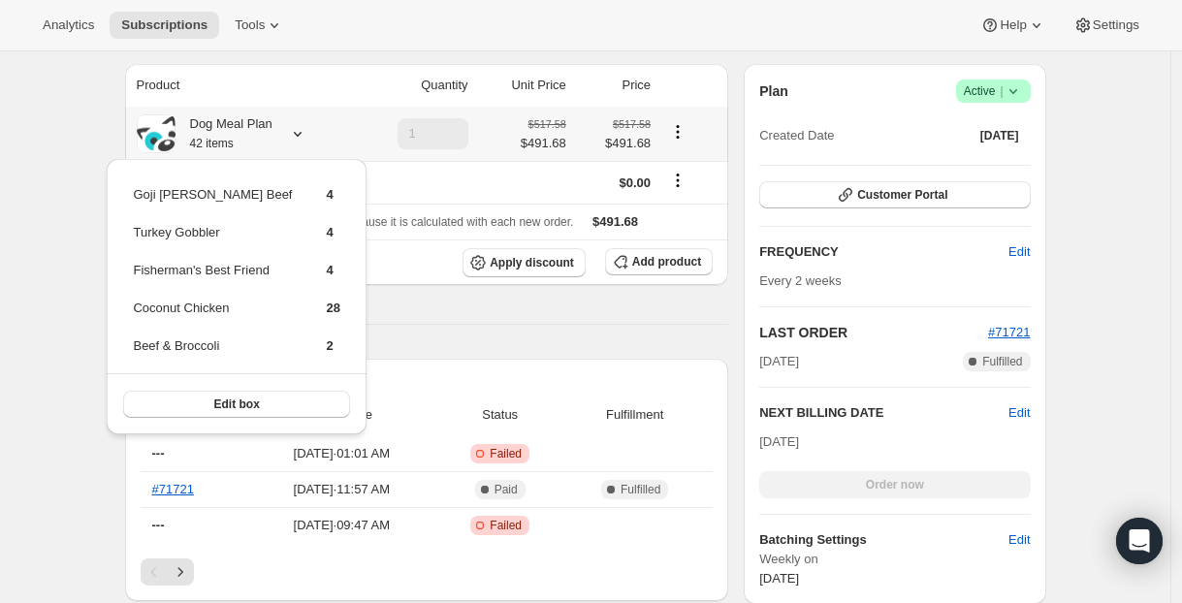
click at [264, 136] on div "Dog Meal Plan 42 items" at bounding box center [224, 133] width 97 height 39
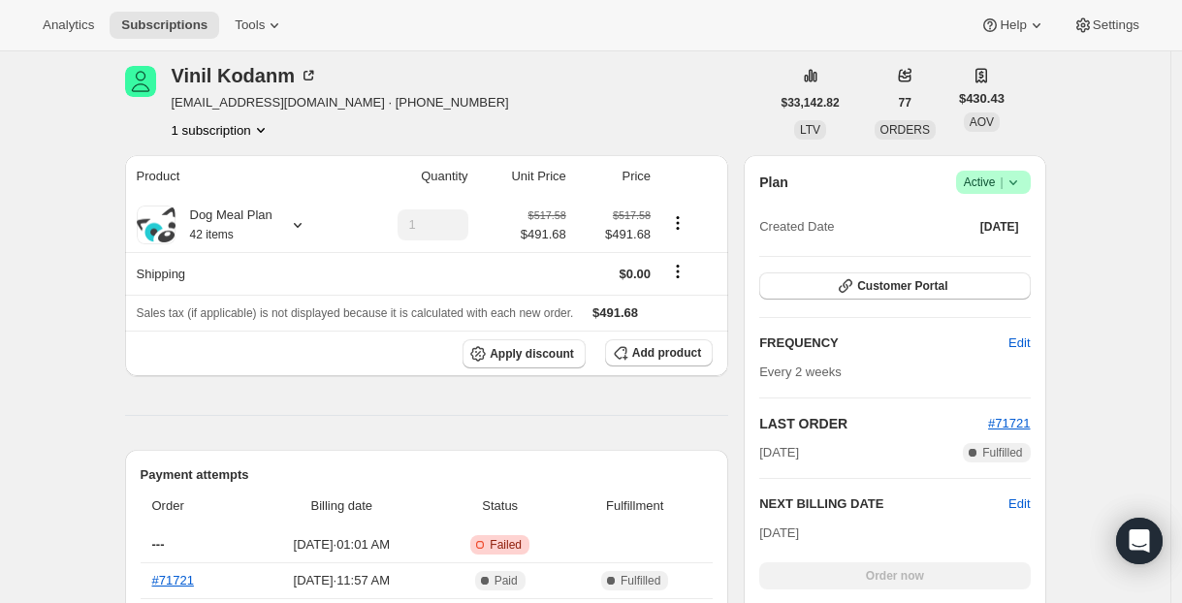
scroll to position [0, 0]
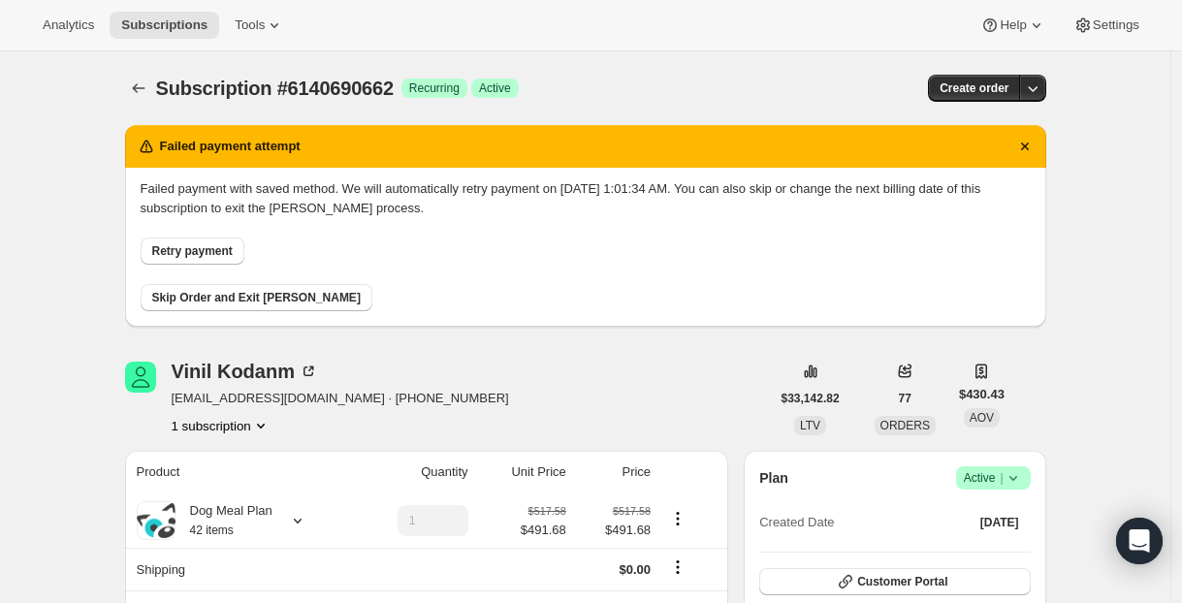
click at [212, 245] on span "Retry payment" at bounding box center [192, 251] width 80 height 16
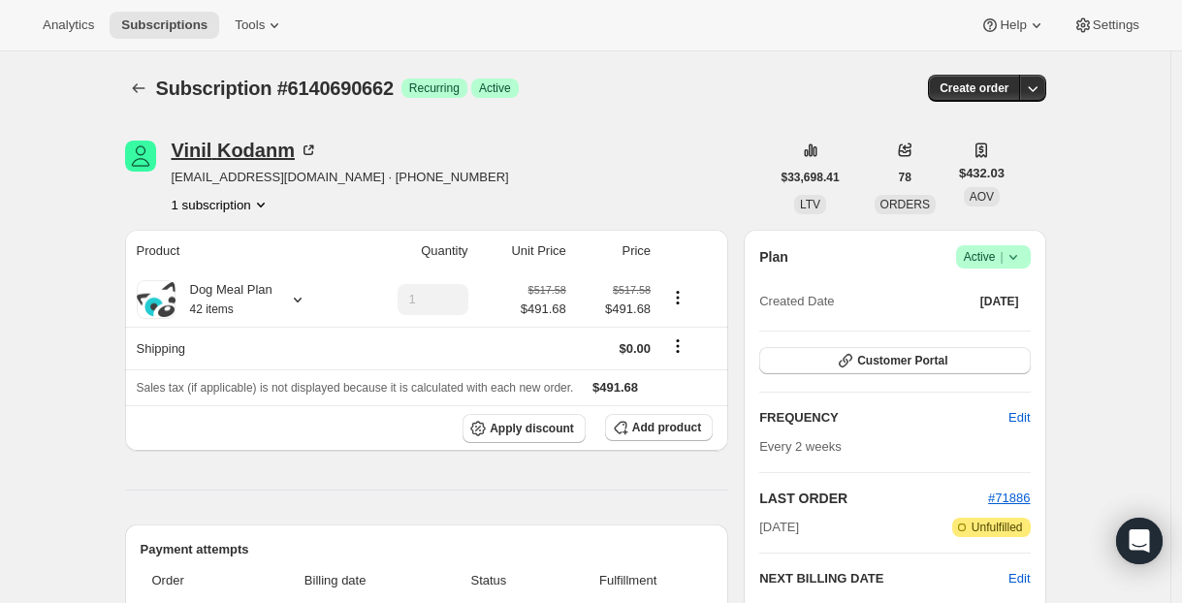
click at [235, 151] on div "[PERSON_NAME]" at bounding box center [245, 150] width 146 height 19
